Goal: Task Accomplishment & Management: Manage account settings

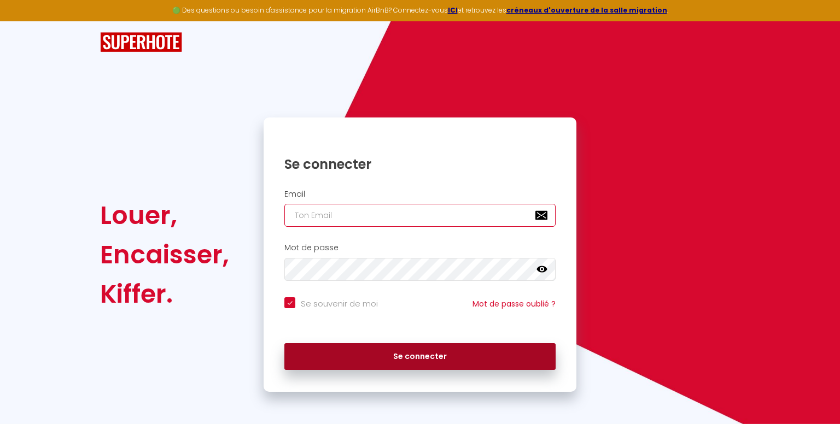
type input "[EMAIL_ADDRESS][DOMAIN_NAME]"
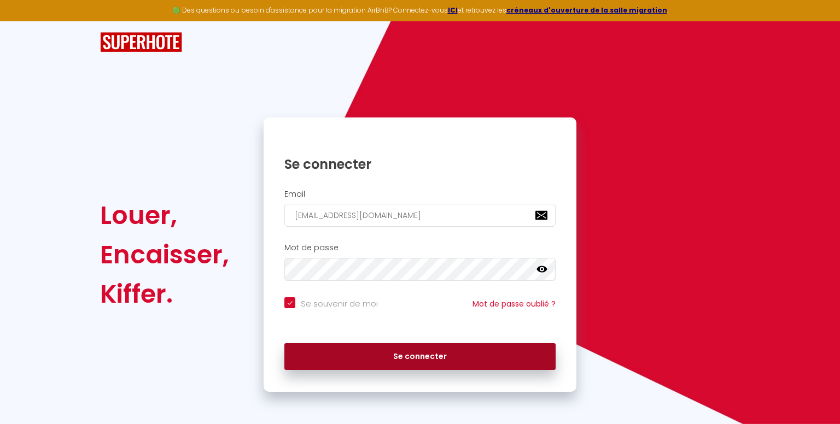
click at [430, 344] on button "Se connecter" at bounding box center [419, 356] width 271 height 27
checkbox input "true"
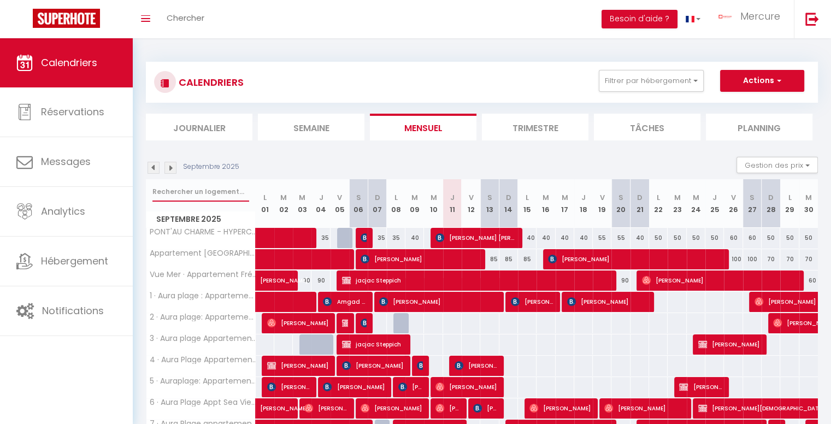
click at [188, 187] on input "text" at bounding box center [201, 192] width 97 height 20
type input "l"
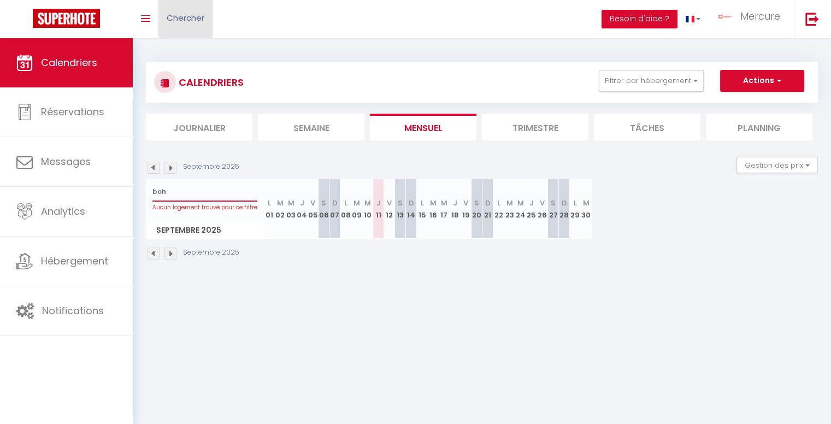
type input "boh"
